Goal: Task Accomplishment & Management: Manage account settings

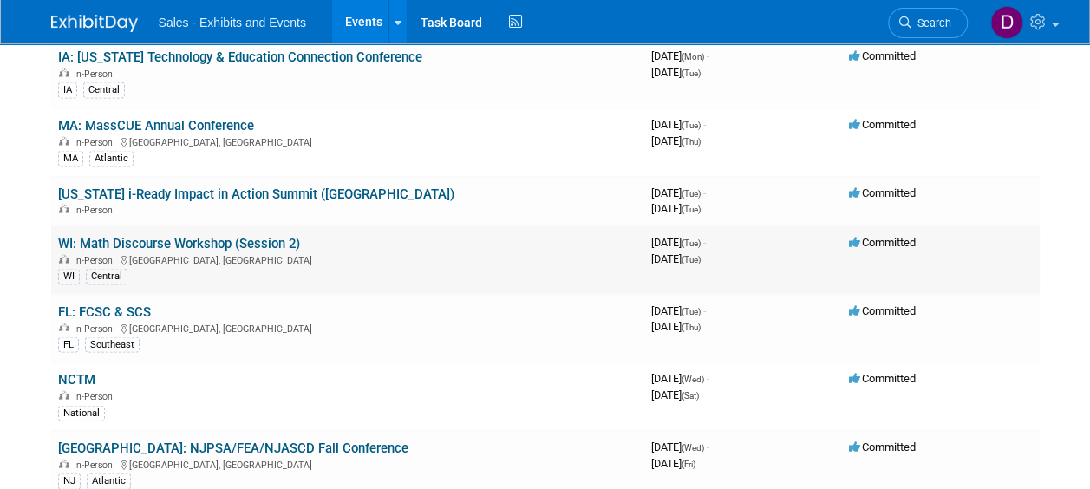
scroll to position [5030, 0]
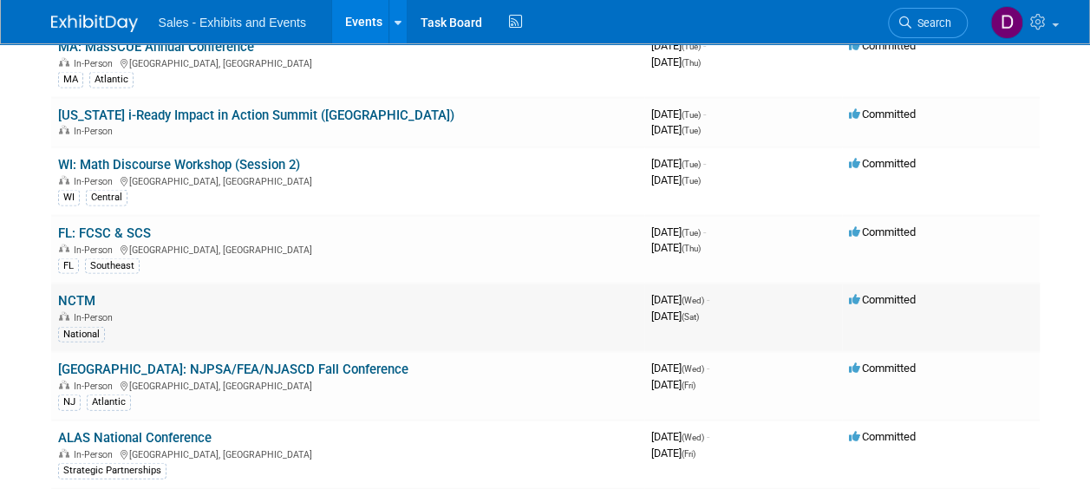
click at [81, 293] on link "NCTM" at bounding box center [76, 301] width 37 height 16
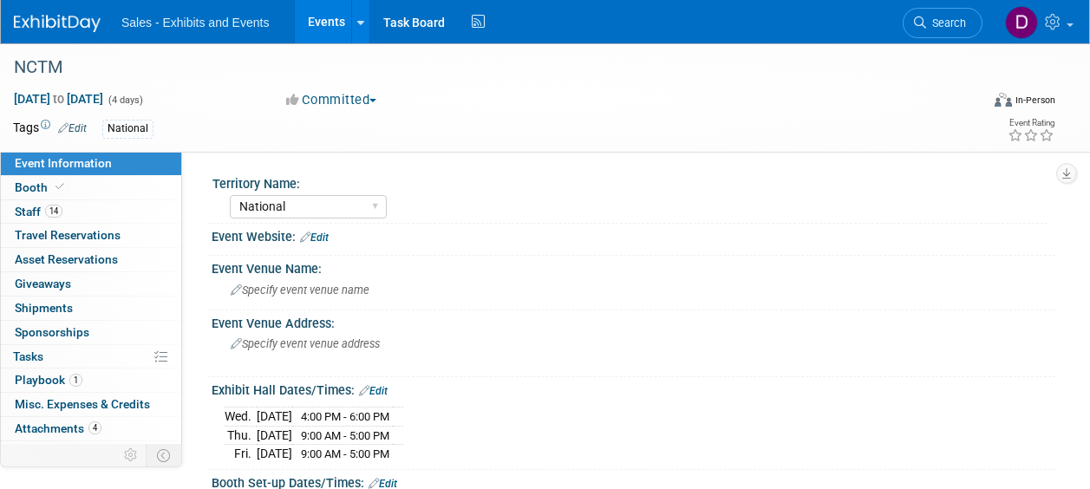
select select "National"
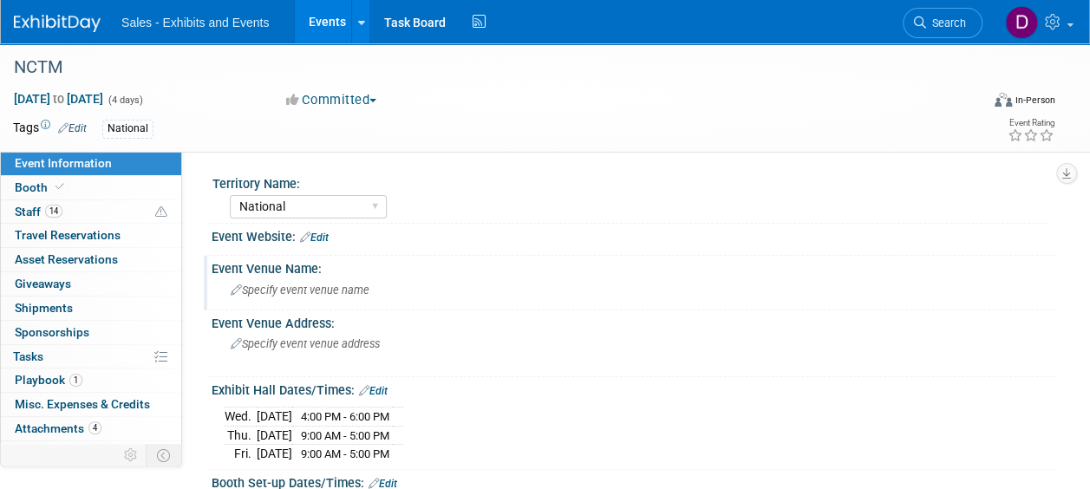
click at [885, 303] on div "Specify event venue name" at bounding box center [634, 291] width 844 height 29
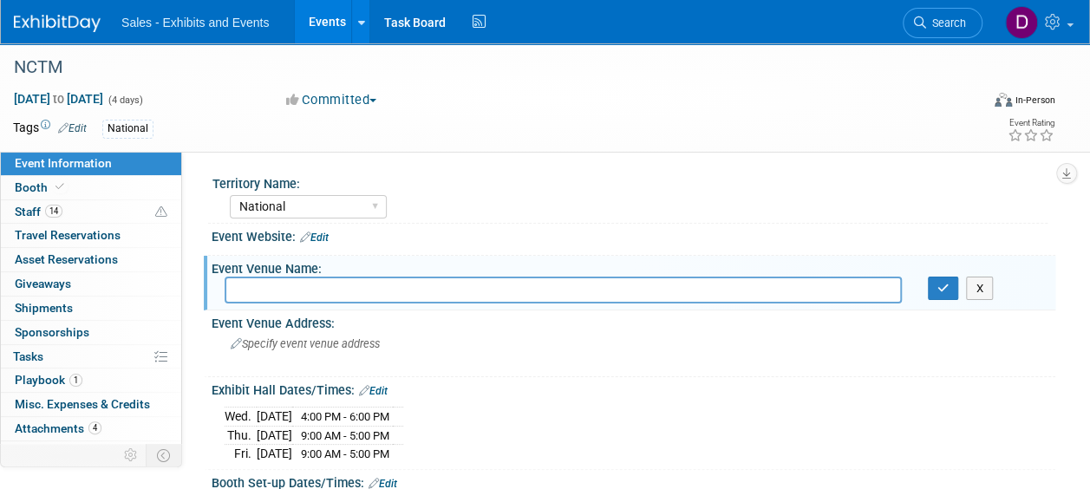
click at [362, 101] on button "Committed" at bounding box center [331, 100] width 103 height 18
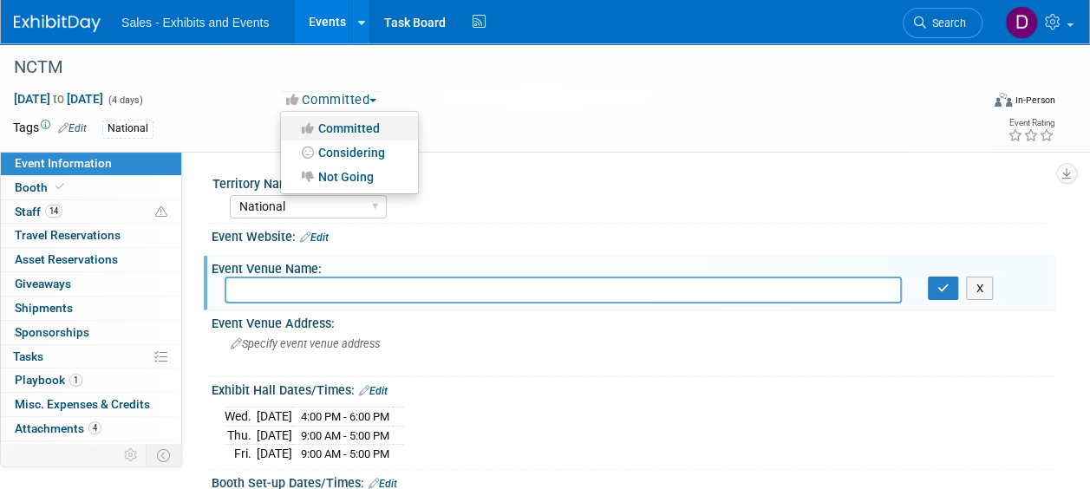
click at [368, 119] on link "Committed" at bounding box center [349, 128] width 137 height 24
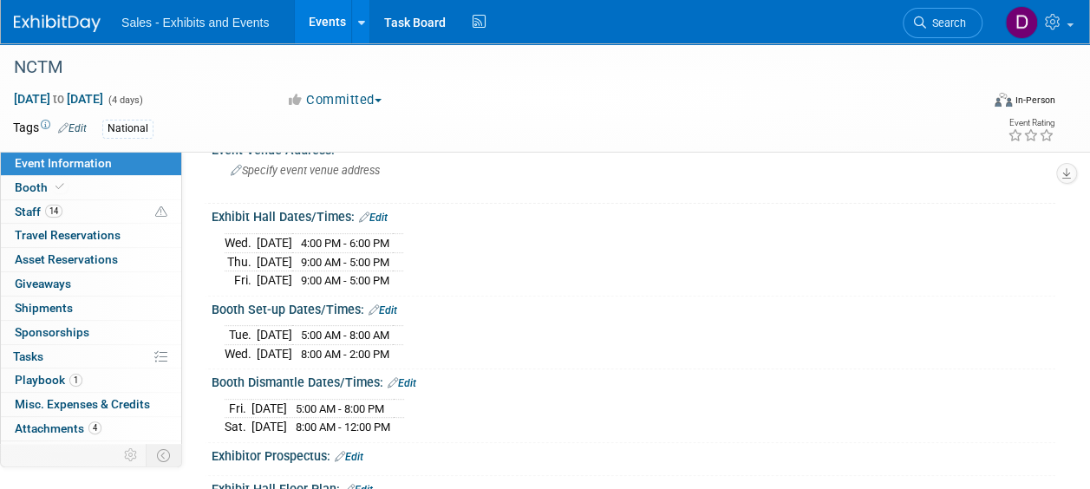
scroll to position [260, 0]
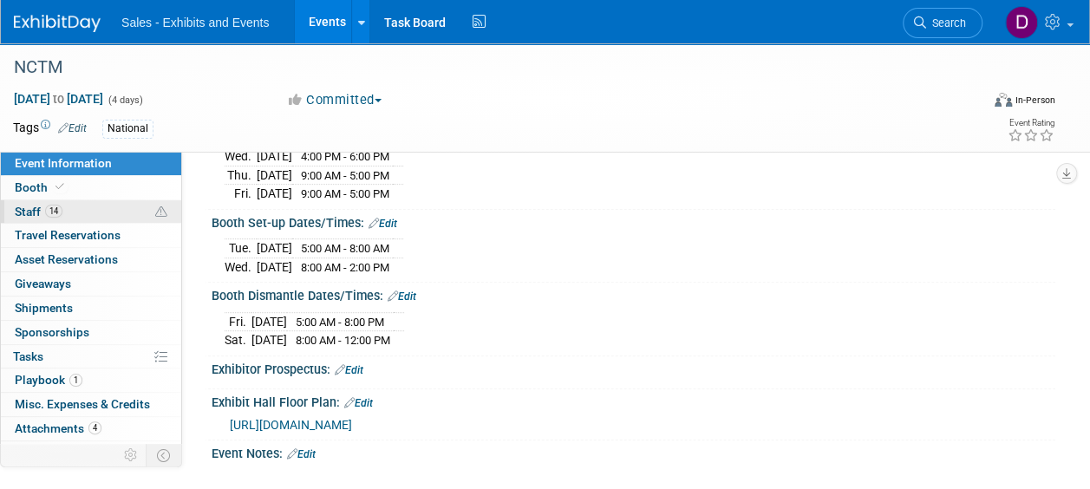
click at [71, 210] on link "14 Staff 14" at bounding box center [91, 211] width 180 height 23
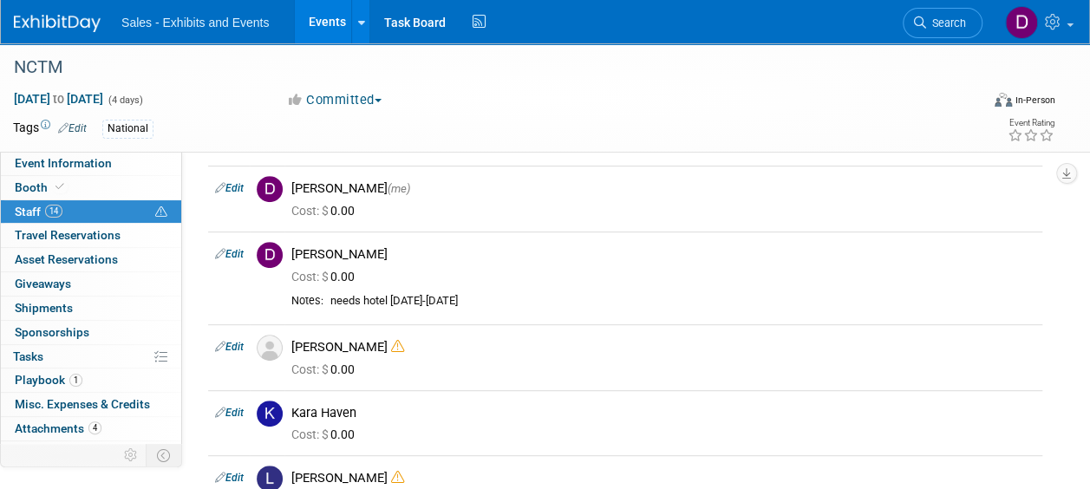
scroll to position [0, 0]
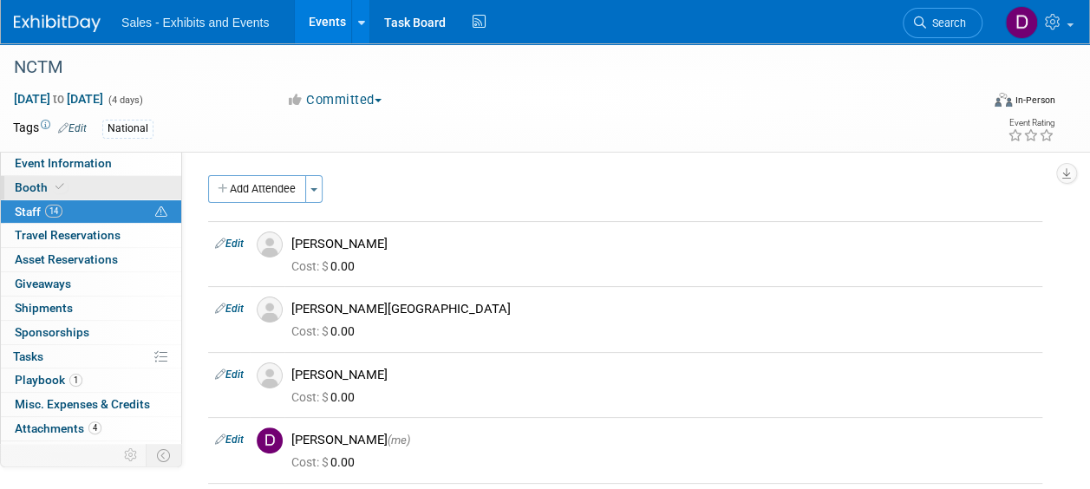
click at [78, 180] on link "Booth" at bounding box center [91, 187] width 180 height 23
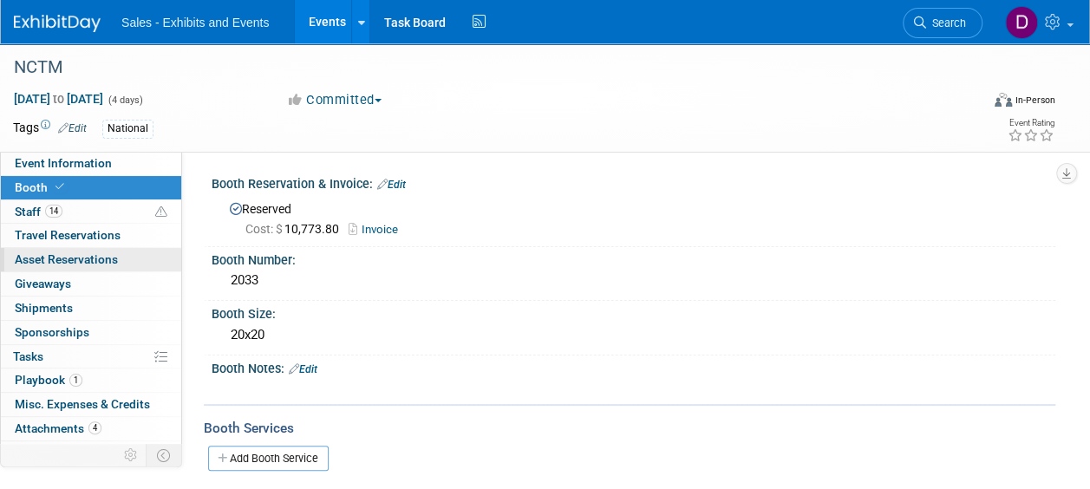
click at [71, 266] on link "0 Asset Reservations 0" at bounding box center [91, 259] width 180 height 23
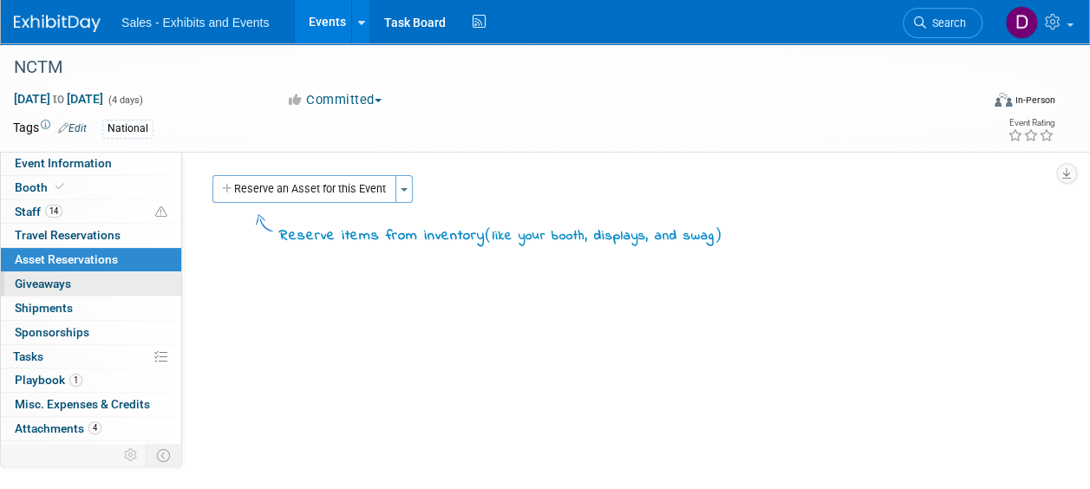
click at [54, 285] on span "Giveaways 0" at bounding box center [43, 284] width 56 height 14
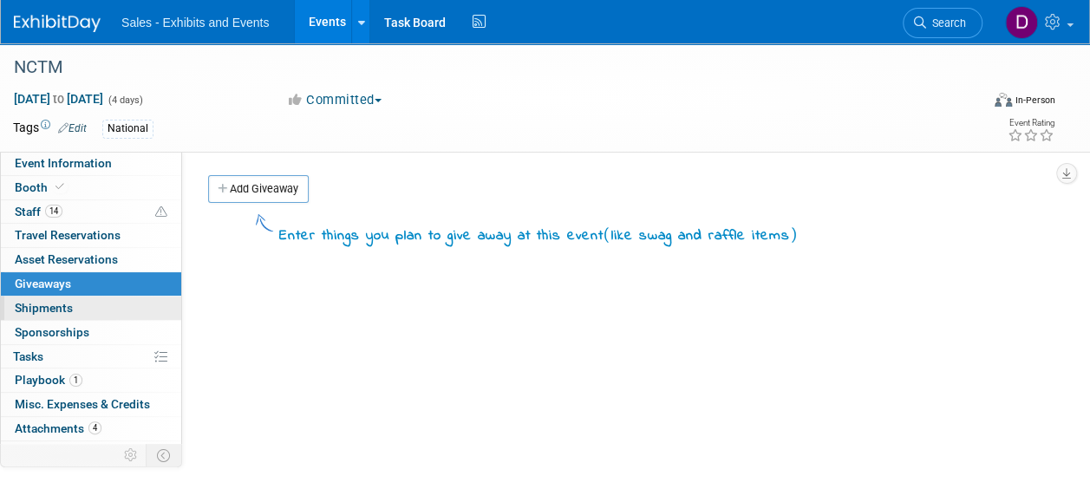
click at [62, 310] on span "Shipments 0" at bounding box center [44, 308] width 58 height 14
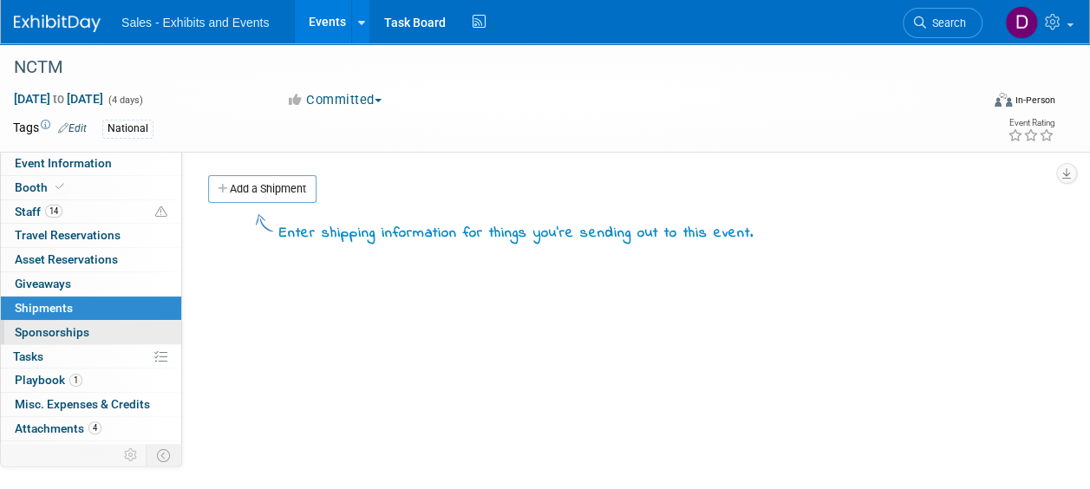
scroll to position [17, 0]
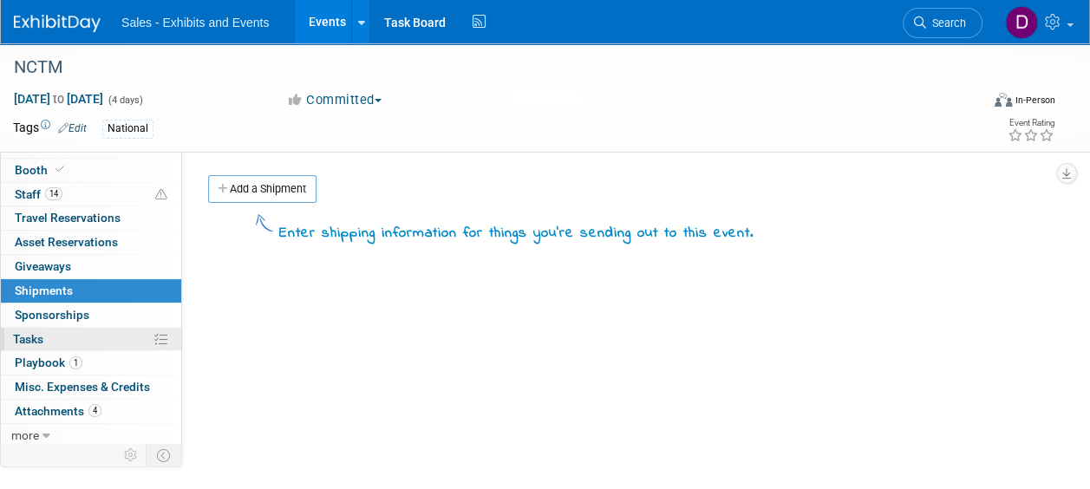
click at [72, 345] on link "0% Tasks 0%" at bounding box center [91, 339] width 180 height 23
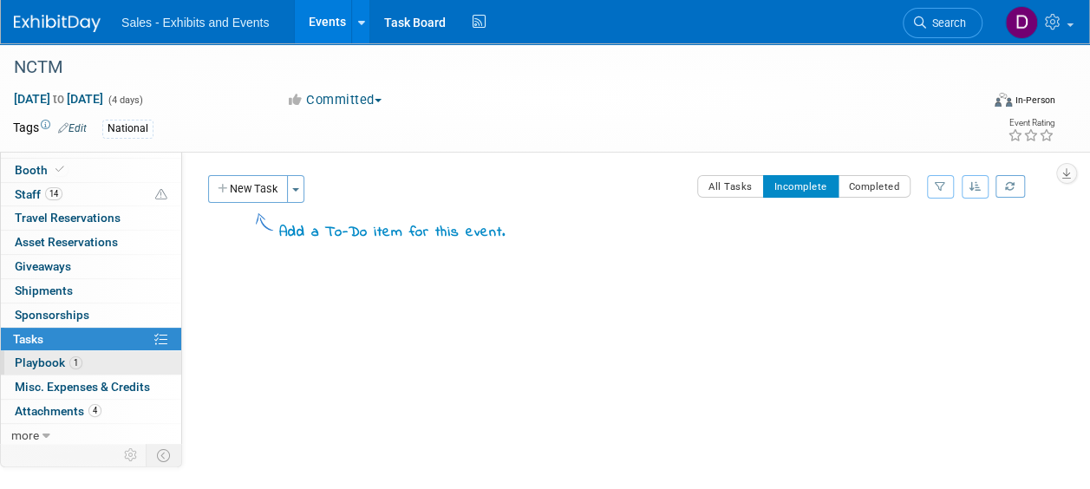
click at [75, 359] on span "1" at bounding box center [75, 362] width 13 height 13
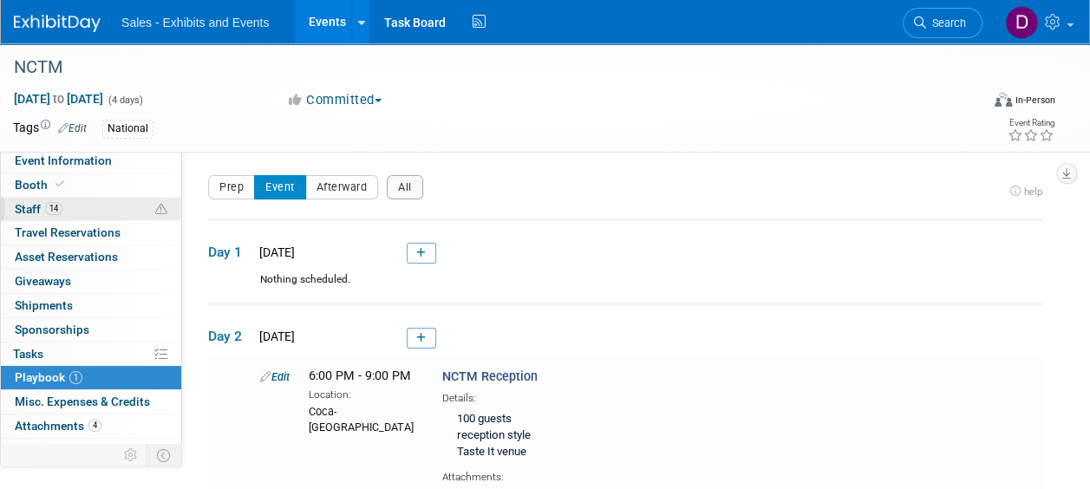
scroll to position [0, 0]
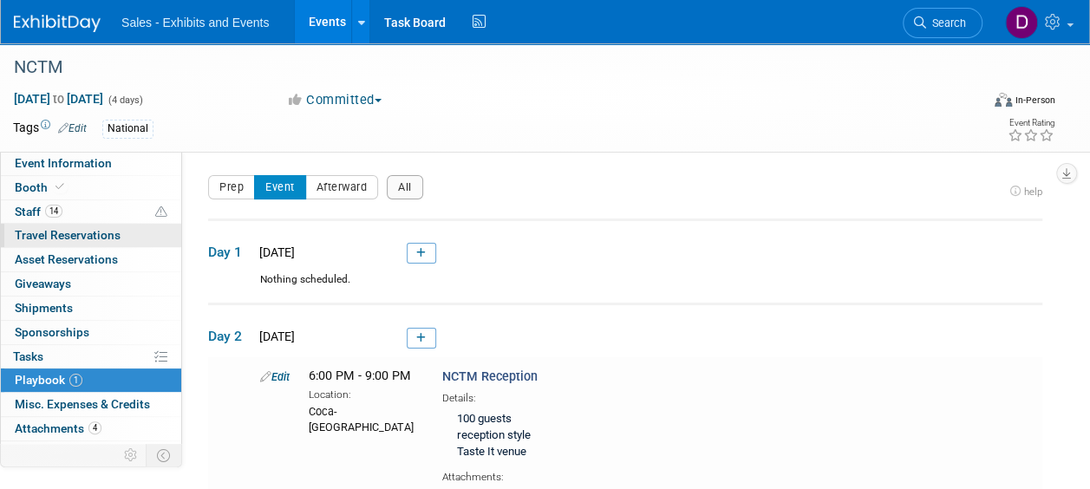
click at [75, 231] on span "Travel Reservations 0" at bounding box center [68, 235] width 106 height 14
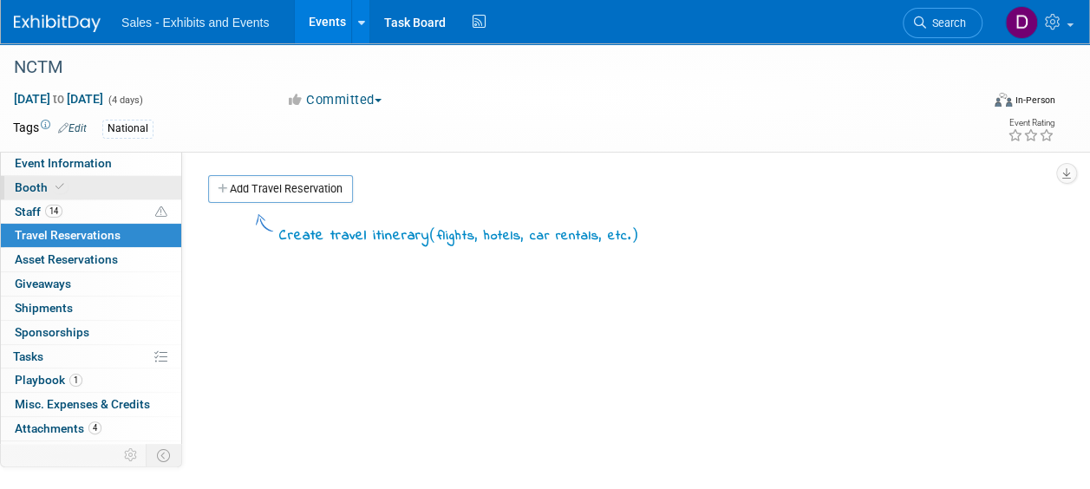
click at [49, 193] on span "Booth" at bounding box center [41, 187] width 53 height 14
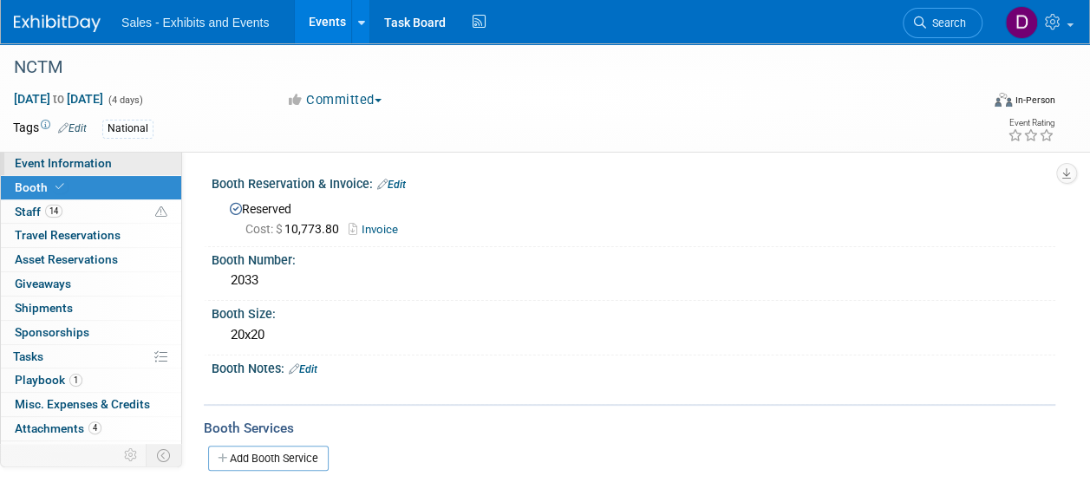
click at [74, 160] on span "Event Information" at bounding box center [63, 163] width 97 height 14
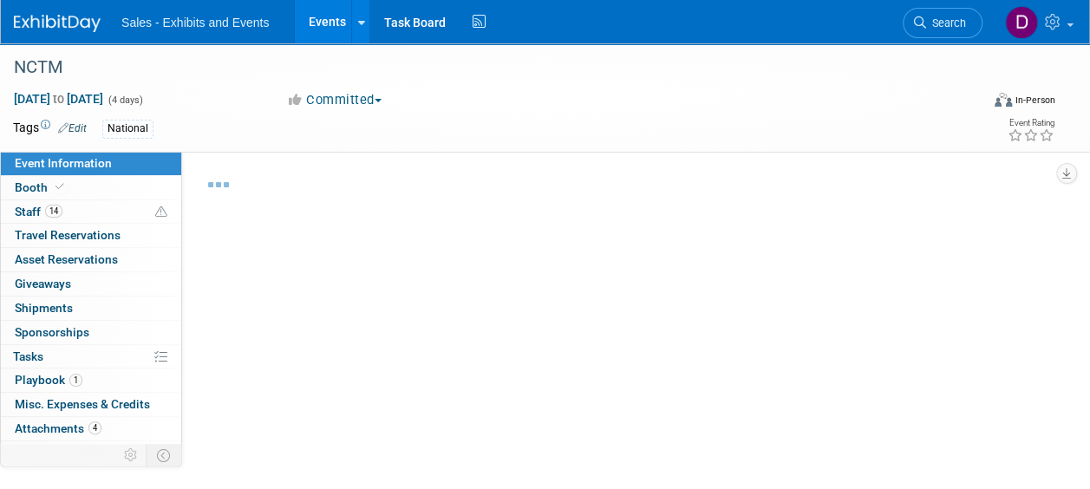
select select "National"
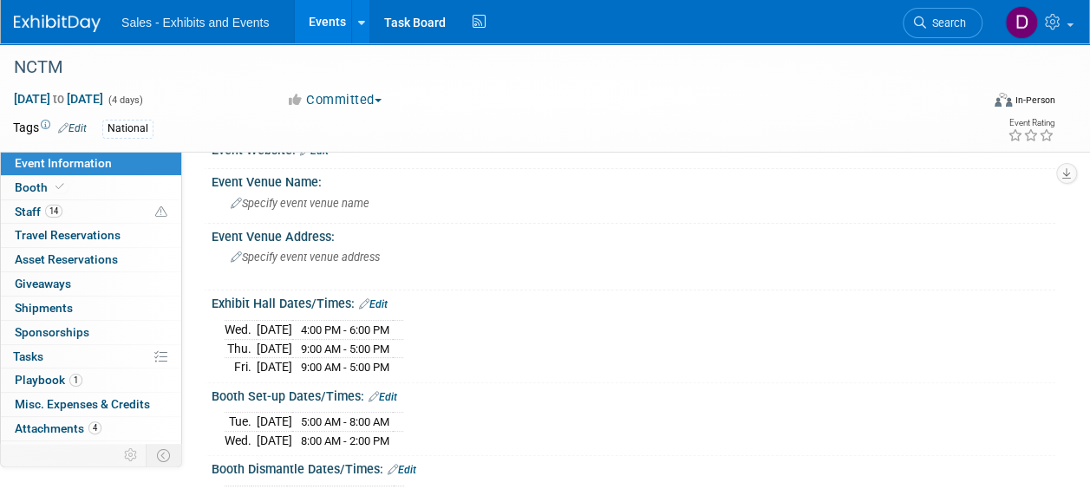
scroll to position [173, 0]
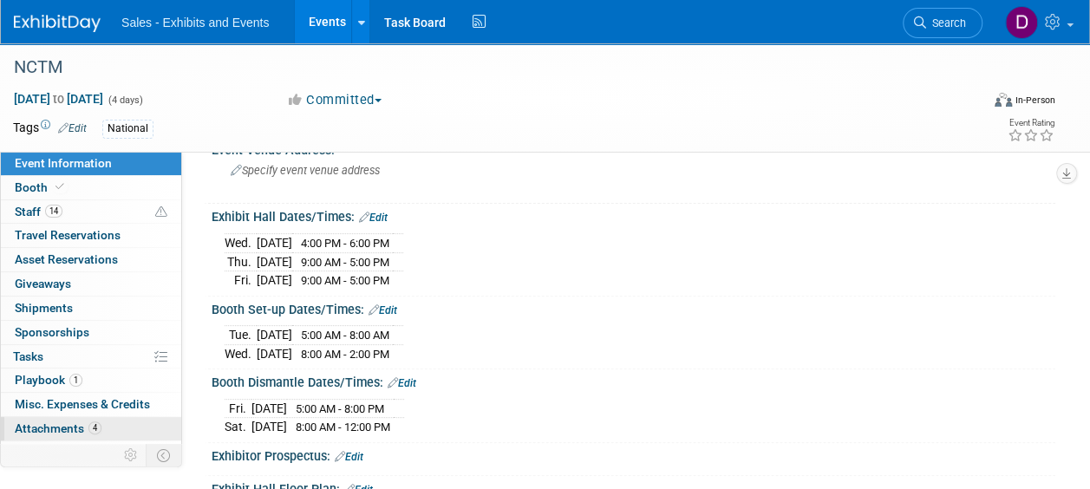
click at [59, 431] on span "Attachments 4" at bounding box center [58, 428] width 87 height 14
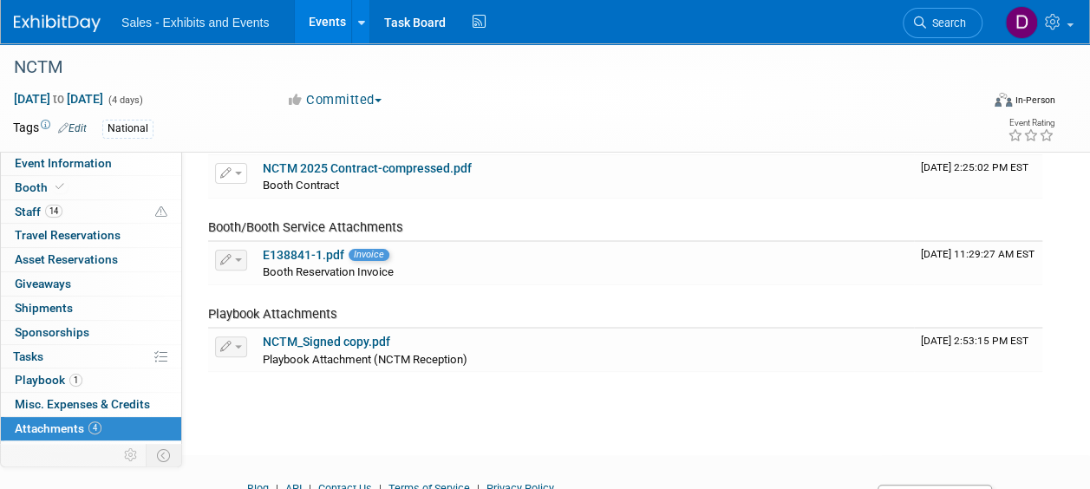
scroll to position [231, 0]
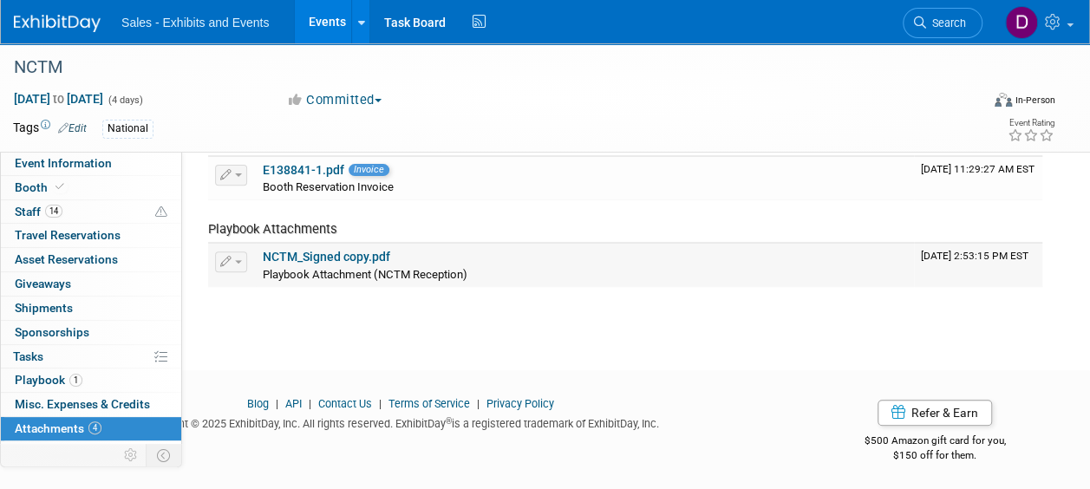
click at [352, 256] on link "NCTM_Signed copy.pdf" at bounding box center [326, 257] width 127 height 14
click at [59, 156] on span "Event Information" at bounding box center [63, 163] width 97 height 14
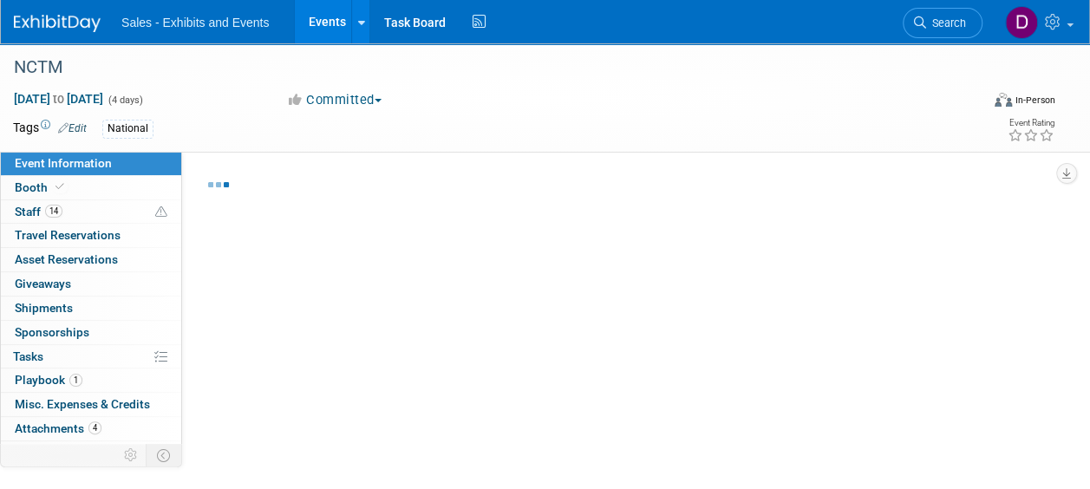
select select "National"
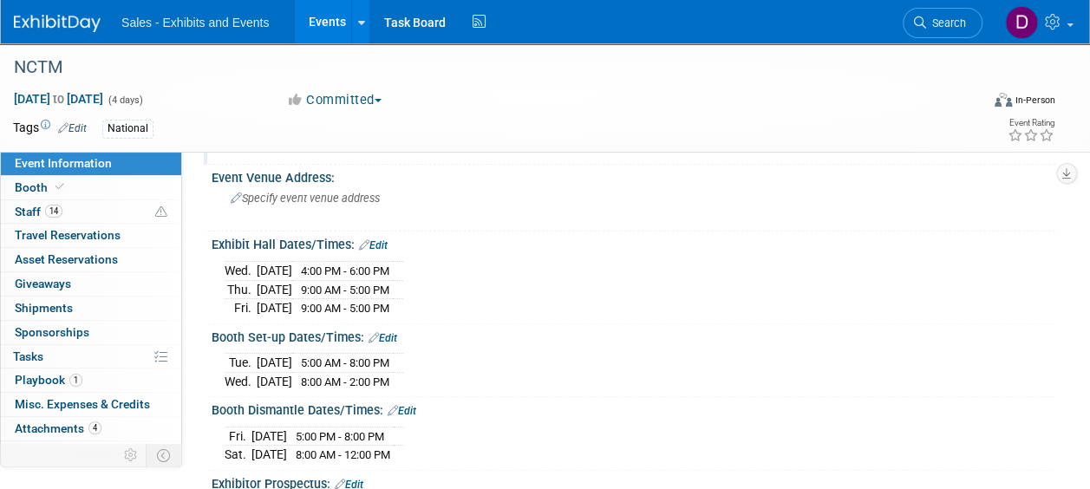
scroll to position [173, 0]
